Goal: Information Seeking & Learning: Learn about a topic

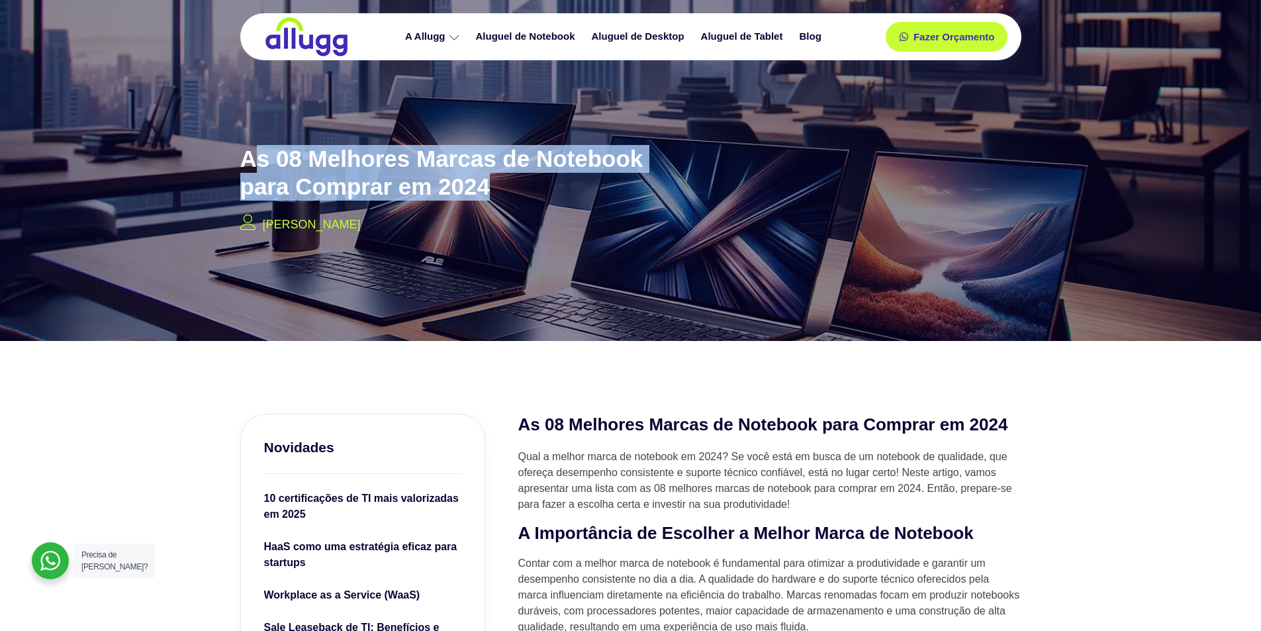
drag, startPoint x: 320, startPoint y: 175, endPoint x: 511, endPoint y: 181, distance: 190.8
click at [527, 179] on h2 "As 08 Melhores Marcas de Notebook para Comprar em 2024" at bounding box center [452, 173] width 424 height 56
drag, startPoint x: 244, startPoint y: 158, endPoint x: 495, endPoint y: 215, distance: 257.3
click at [495, 215] on div "As 08 Melhores Marcas de Notebook para Comprar em 2024 [PERSON_NAME]" at bounding box center [452, 187] width 437 height 109
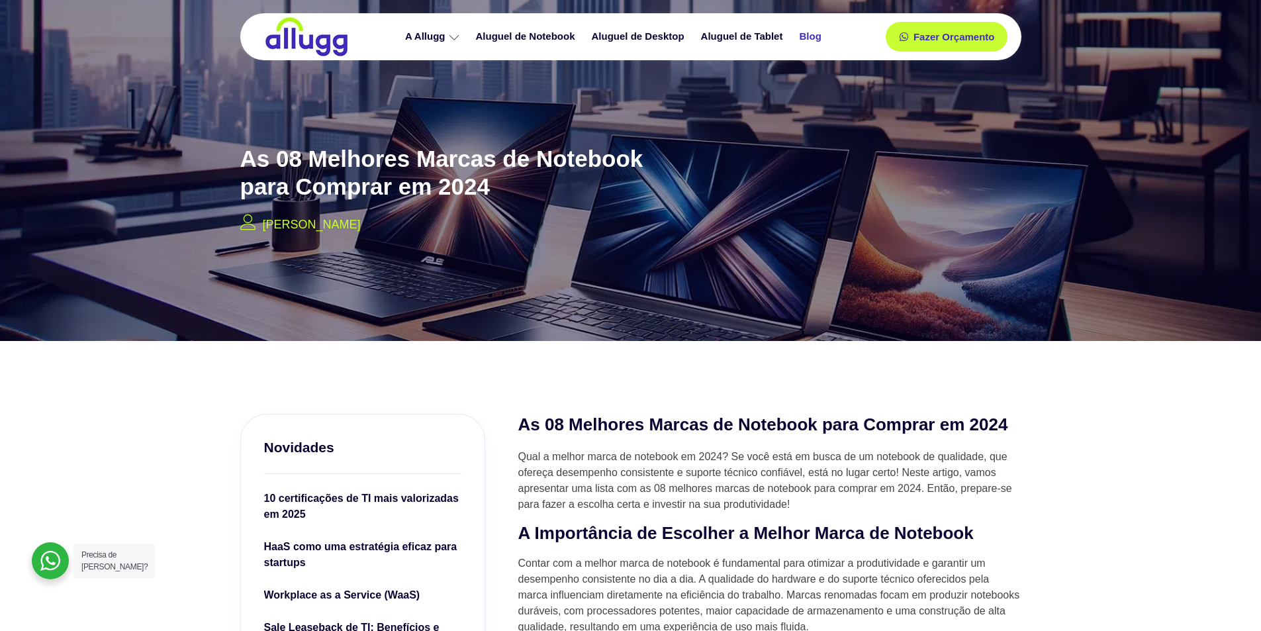
click at [809, 35] on link "Blog" at bounding box center [812, 36] width 38 height 23
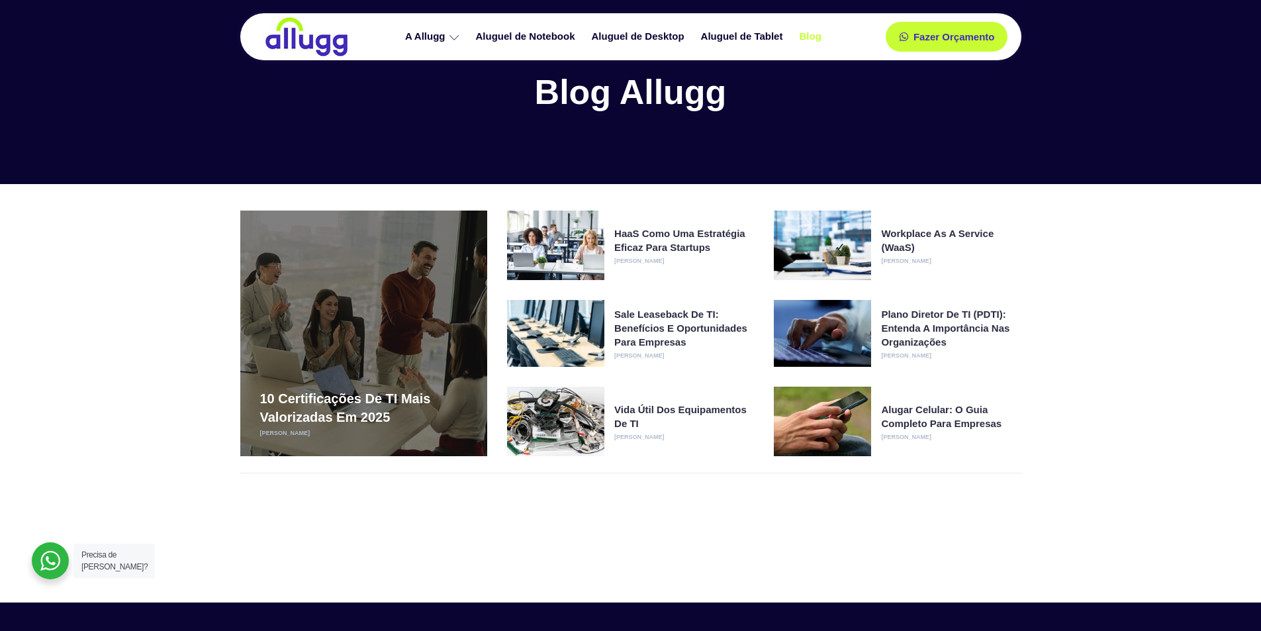
click at [295, 367] on div "10 certificações de TI mais valorizadas em 2025 Francisco Carmuega" at bounding box center [363, 334] width 247 height 246
click at [385, 409] on h3 "10 certificações de TI mais valorizadas em 2025" at bounding box center [363, 407] width 207 height 37
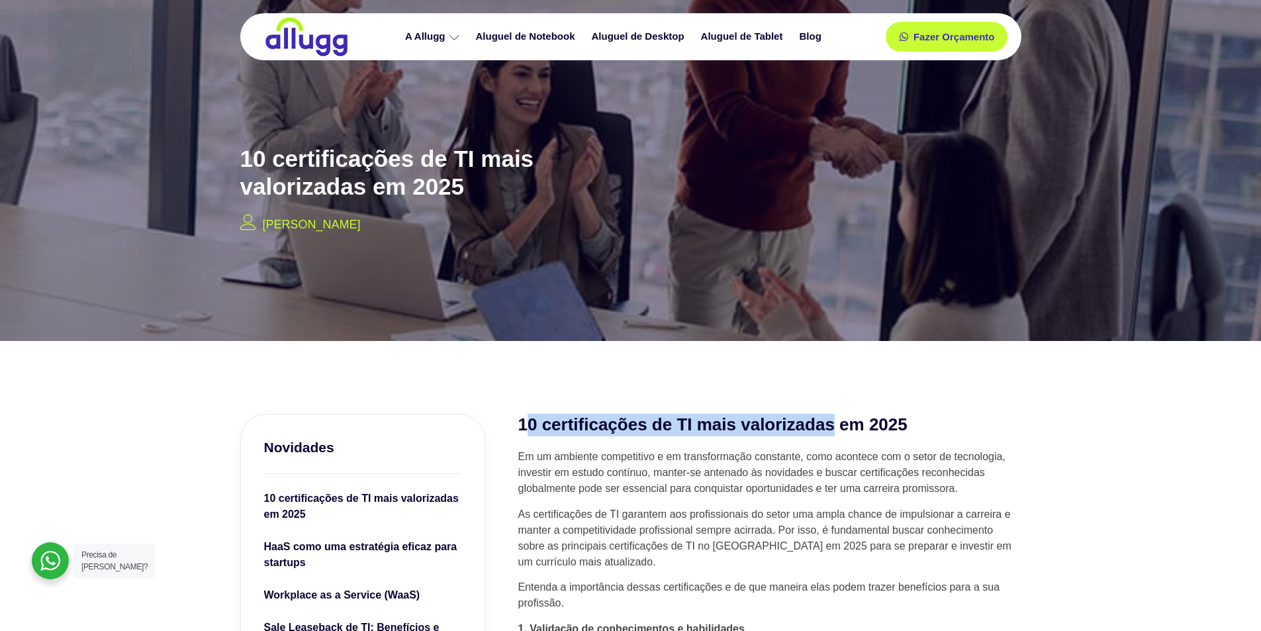
drag, startPoint x: 524, startPoint y: 421, endPoint x: 591, endPoint y: 440, distance: 68.9
click at [814, 419] on h2 "10 certificações de TI mais valorizadas em 2025" at bounding box center [769, 425] width 503 height 23
drag, startPoint x: 522, startPoint y: 424, endPoint x: 989, endPoint y: 420, distance: 466.8
click at [989, 420] on h2 "10 certificações de TI mais valorizadas em 2025" at bounding box center [769, 425] width 503 height 23
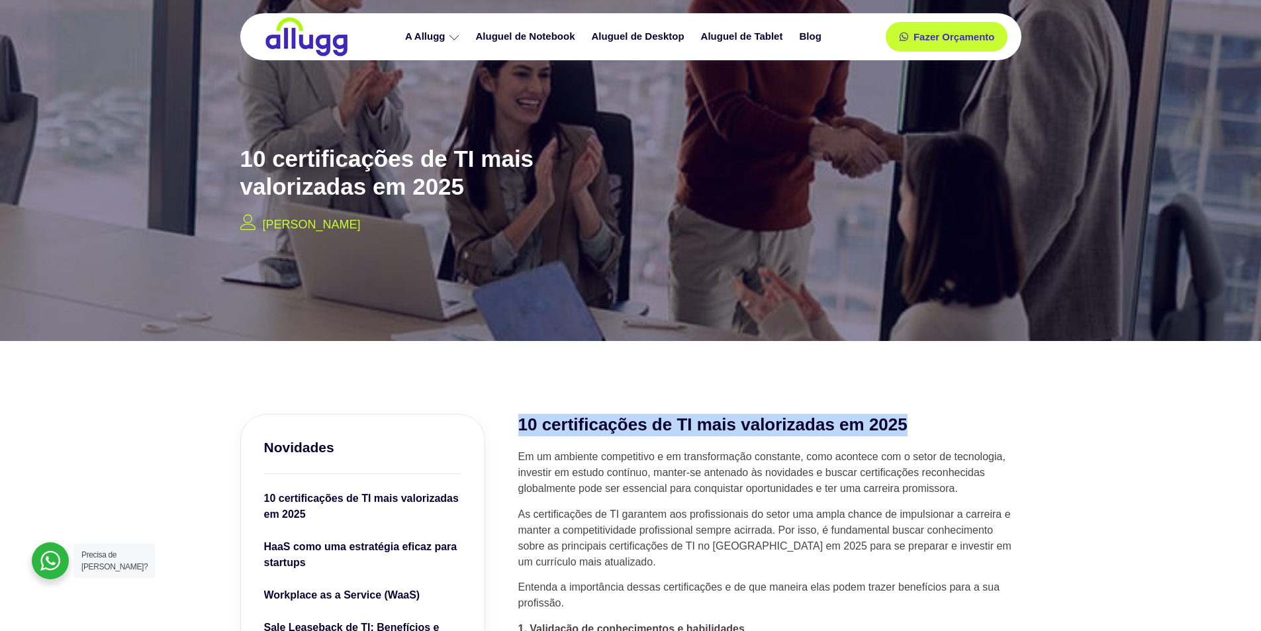
copy h2 "10 certificações de TI mais valorizadas em 2025"
drag, startPoint x: 620, startPoint y: 383, endPoint x: 299, endPoint y: 34, distance: 475.2
